Goal: Task Accomplishment & Management: Use online tool/utility

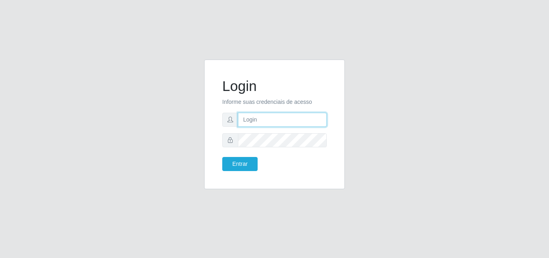
click at [249, 119] on input "text" at bounding box center [282, 120] width 89 height 14
type input "ana@saullus"
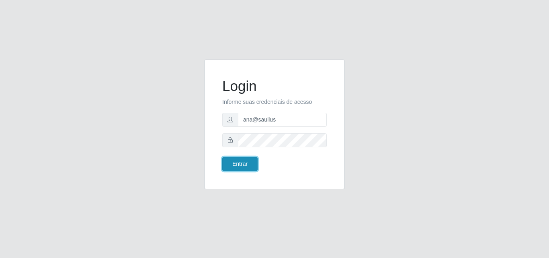
click at [244, 169] on button "Entrar" at bounding box center [239, 164] width 35 height 14
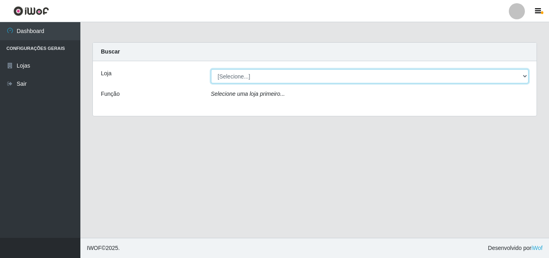
click at [525, 78] on select "[Selecione...] Saullus Supermercados" at bounding box center [370, 76] width 318 height 14
select select "423"
click at [211, 69] on select "[Selecione...] Saullus Supermercados" at bounding box center [370, 76] width 318 height 14
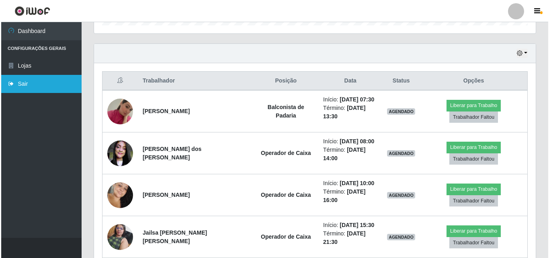
scroll to position [276, 0]
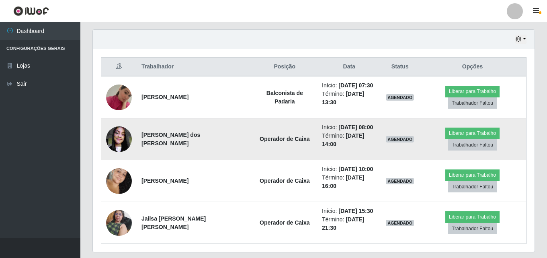
click at [117, 132] on img at bounding box center [119, 139] width 26 height 34
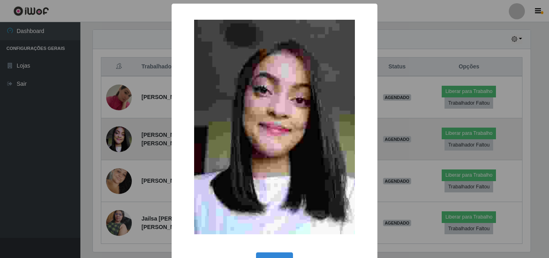
click at [117, 132] on div "× OK Cancel" at bounding box center [274, 129] width 549 height 258
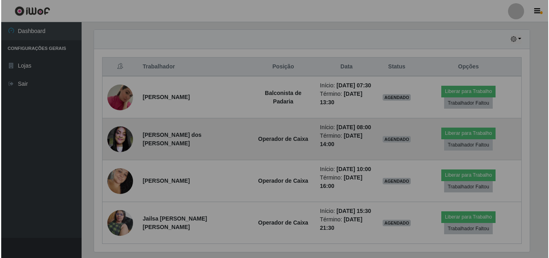
scroll to position [167, 442]
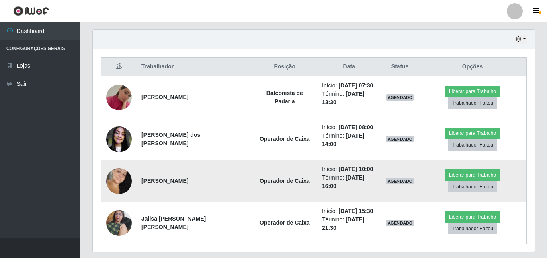
click at [119, 162] on img at bounding box center [119, 180] width 26 height 39
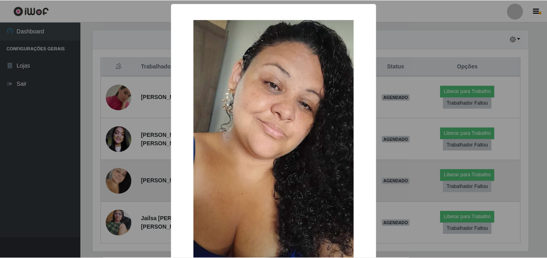
scroll to position [167, 438]
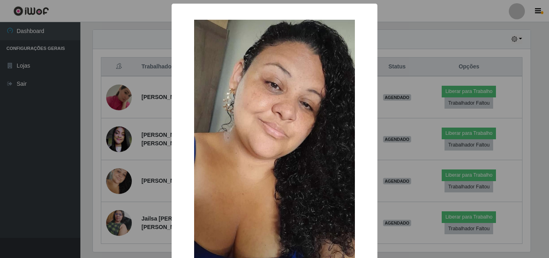
click at [120, 162] on div "× OK Cancel" at bounding box center [274, 129] width 549 height 258
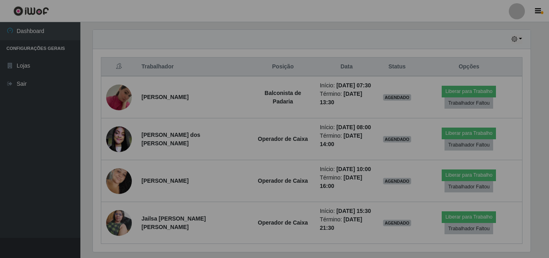
scroll to position [167, 442]
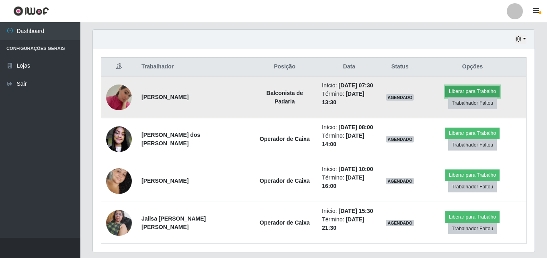
click at [462, 97] on button "Liberar para Trabalho" at bounding box center [473, 91] width 54 height 11
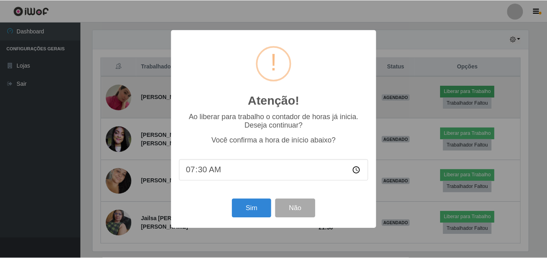
scroll to position [167, 438]
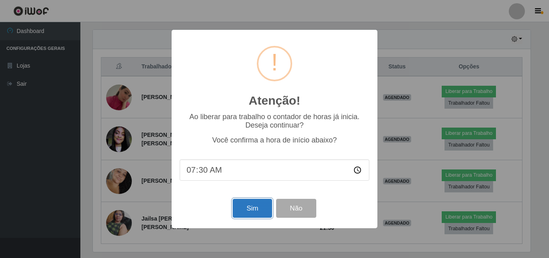
click at [260, 212] on button "Sim" at bounding box center [252, 208] width 39 height 19
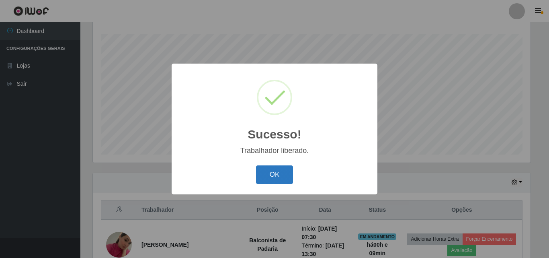
click at [265, 178] on button "OK" at bounding box center [274, 174] width 37 height 19
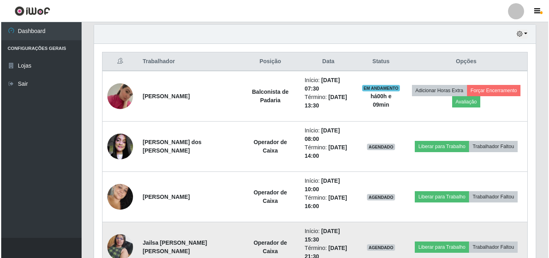
scroll to position [294, 0]
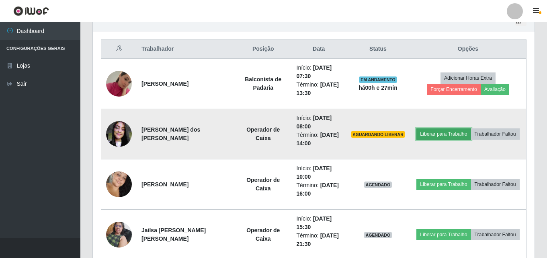
click at [450, 138] on button "Liberar para Trabalho" at bounding box center [444, 133] width 54 height 11
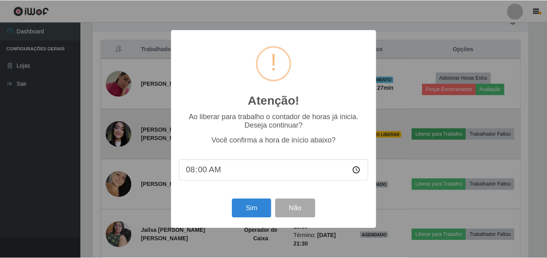
scroll to position [167, 438]
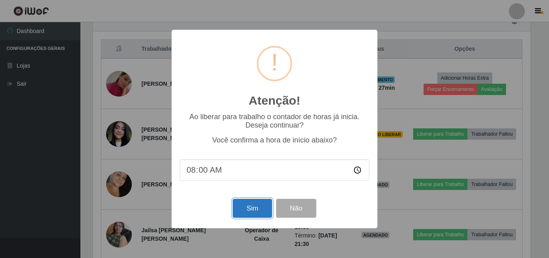
click at [248, 203] on button "Sim" at bounding box center [252, 208] width 39 height 19
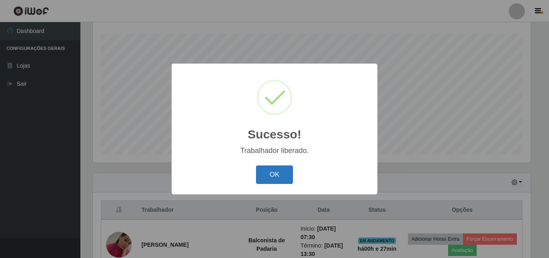
click at [265, 173] on button "OK" at bounding box center [274, 174] width 37 height 19
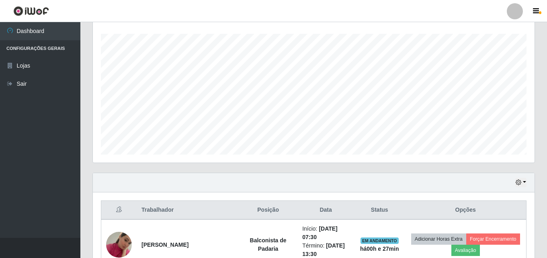
scroll to position [254, 0]
